Goal: Information Seeking & Learning: Learn about a topic

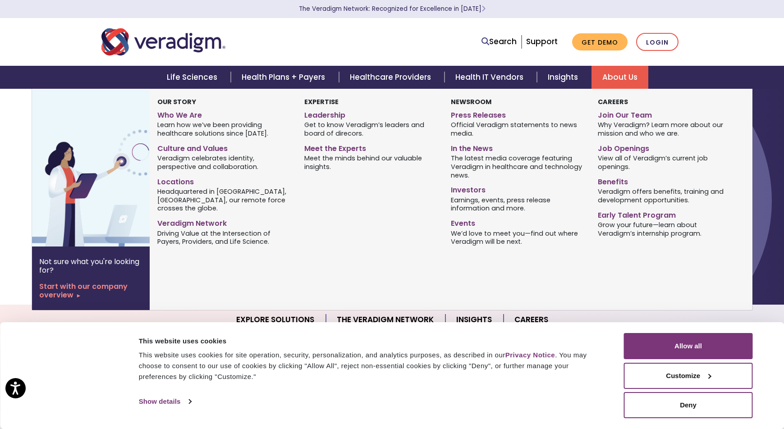
click at [627, 81] on link "About Us" at bounding box center [620, 77] width 57 height 23
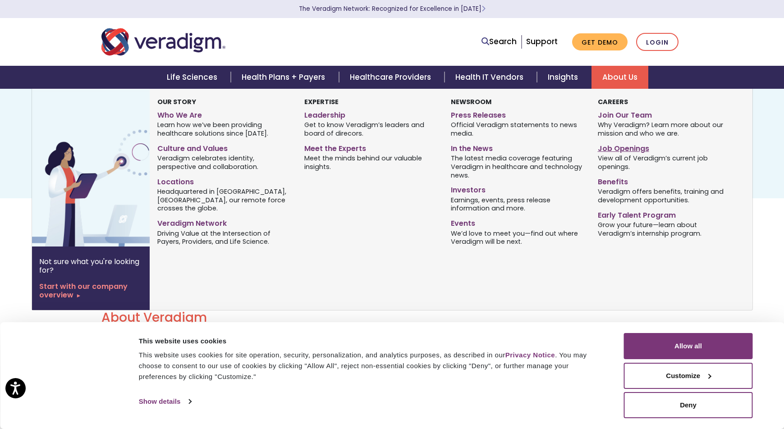
click at [619, 148] on link "Job Openings" at bounding box center [664, 147] width 133 height 13
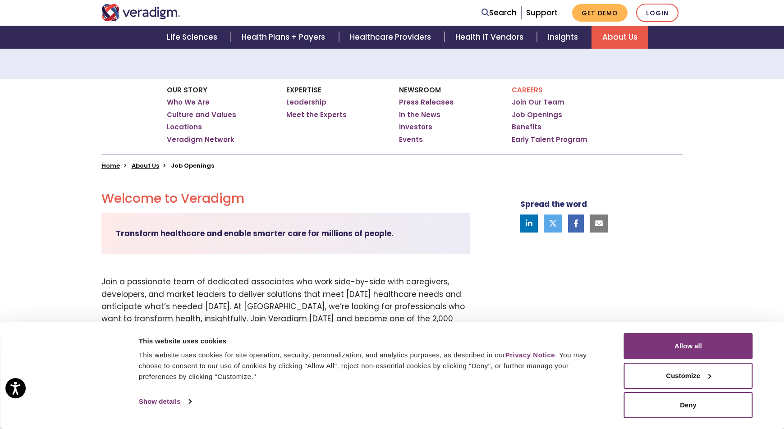
scroll to position [166, 0]
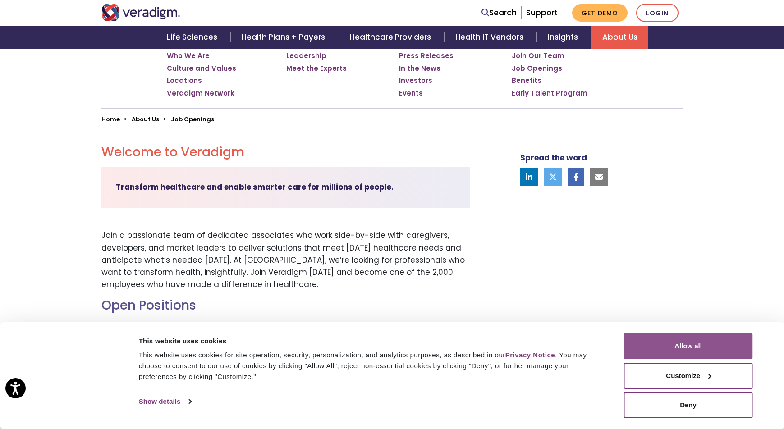
click at [680, 336] on button "Allow all" at bounding box center [688, 346] width 129 height 26
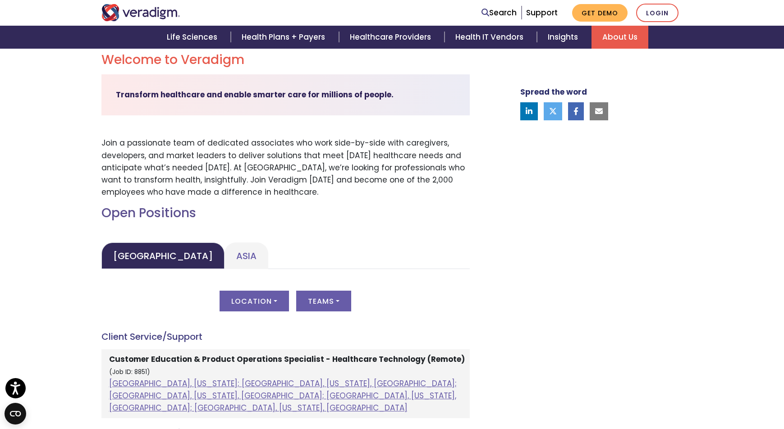
scroll to position [449, 0]
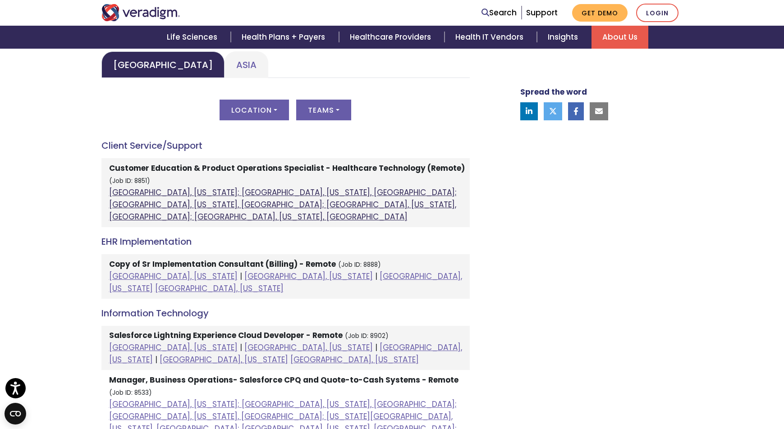
click at [141, 192] on link "Atlanta, Georgia; Orlando, Florida, United States; Phoenix, Arizona, United Sta…" at bounding box center [283, 204] width 348 height 35
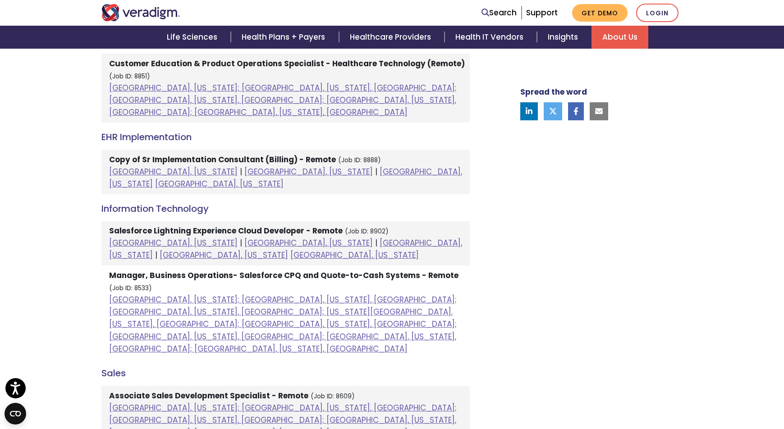
scroll to position [560, 0]
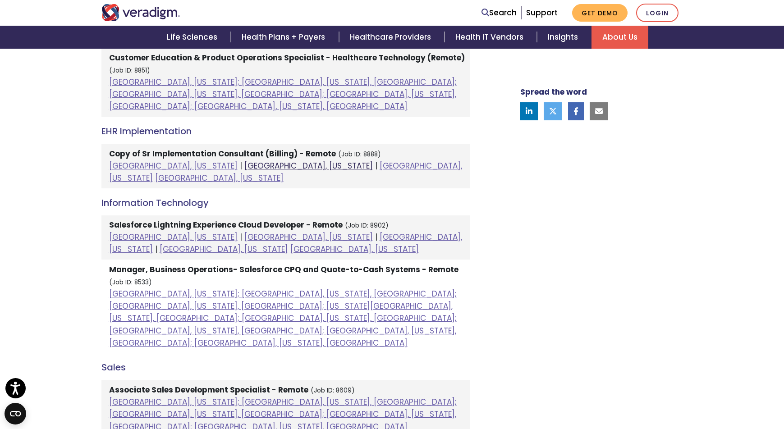
click at [244, 161] on link "Chicago, Illinois" at bounding box center [308, 166] width 129 height 11
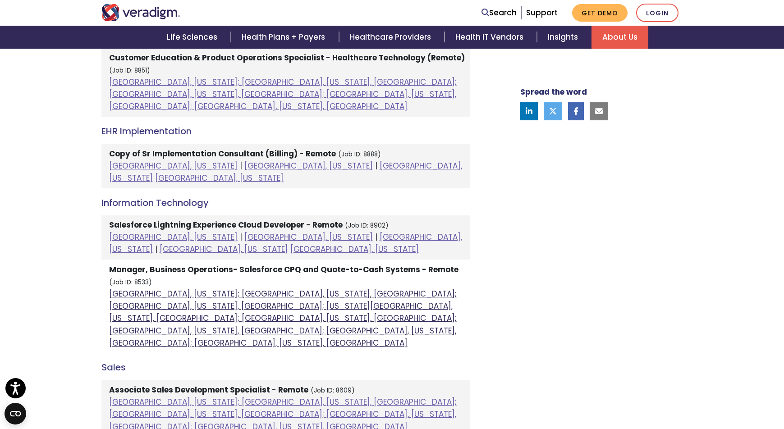
click at [151, 289] on link "Atlanta, Georgia; Columbia, South Carolina, United States; Houston, Texas, Unit…" at bounding box center [283, 319] width 348 height 60
